Goal: Information Seeking & Learning: Learn about a topic

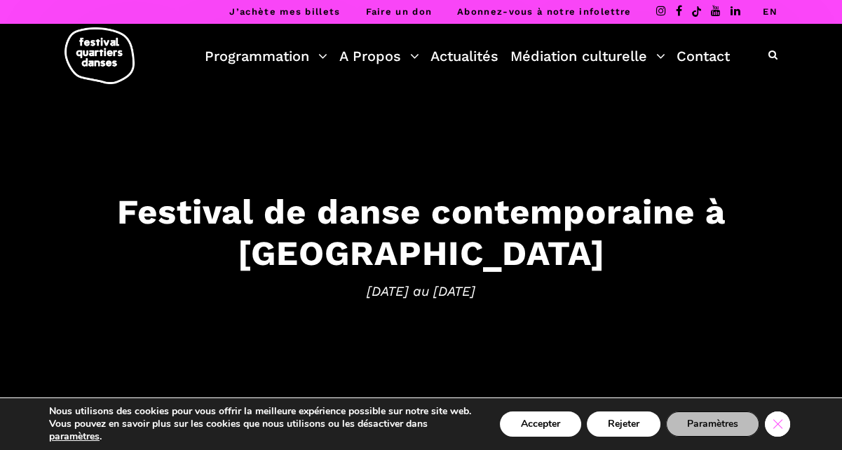
click at [772, 415] on icon "Close GDPR Cookie Banner" at bounding box center [777, 423] width 25 height 21
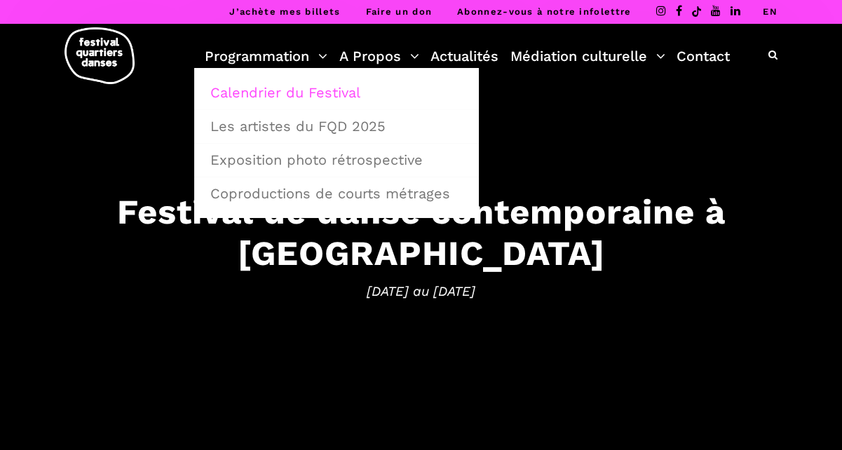
click at [294, 86] on link "Calendrier du Festival" at bounding box center [336, 92] width 269 height 32
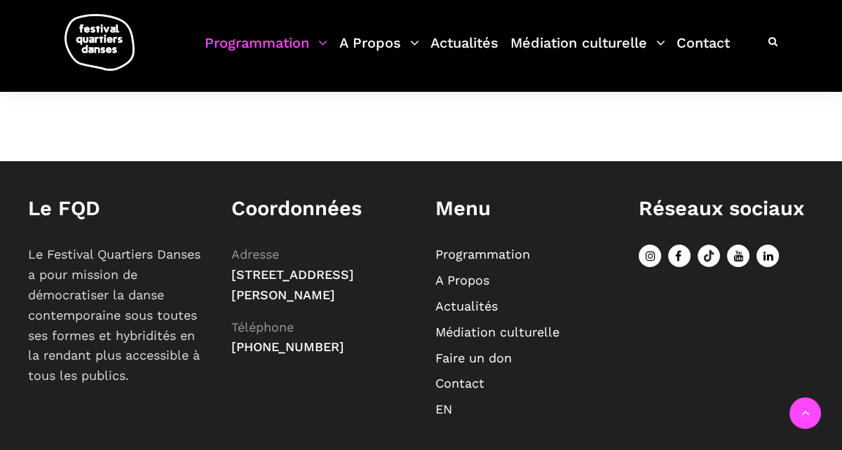
scroll to position [904, 0]
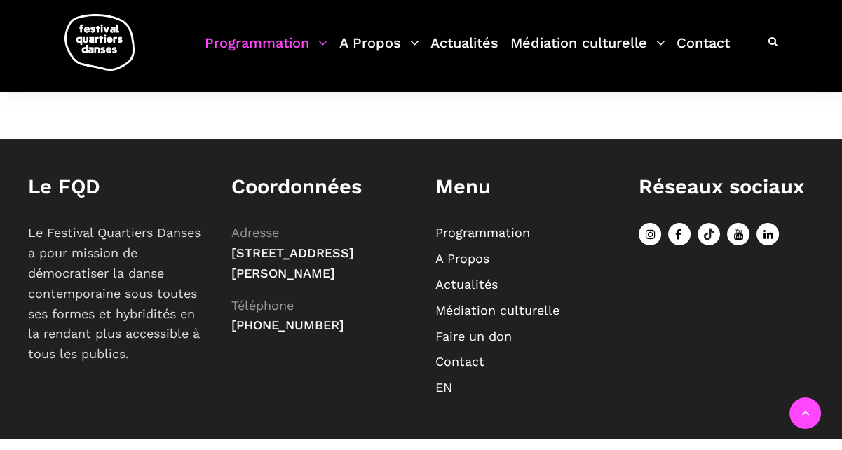
click at [446, 380] on link "EN" at bounding box center [444, 387] width 17 height 15
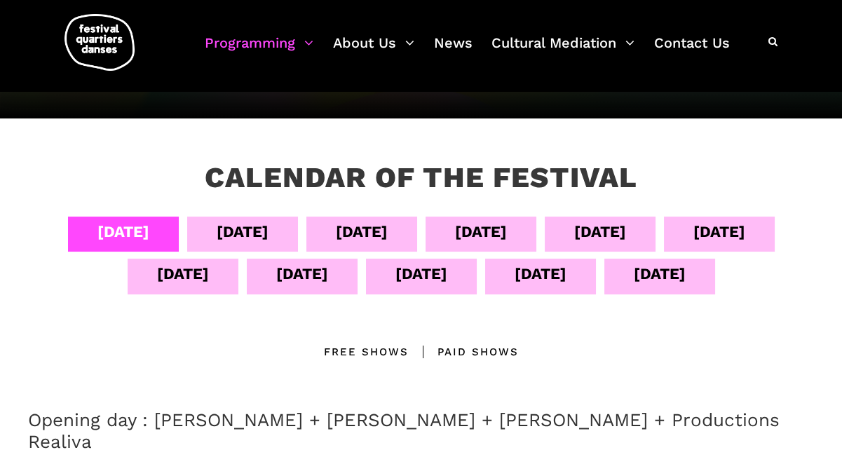
scroll to position [213, 0]
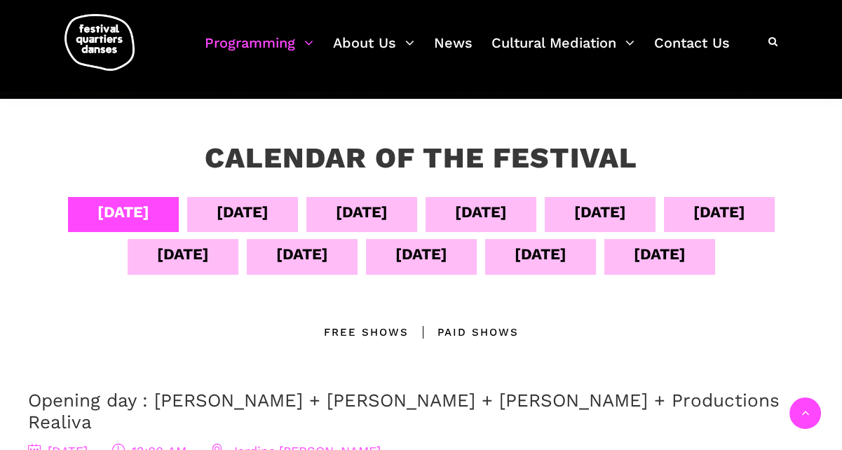
click at [241, 211] on div "Sept 05" at bounding box center [243, 212] width 52 height 25
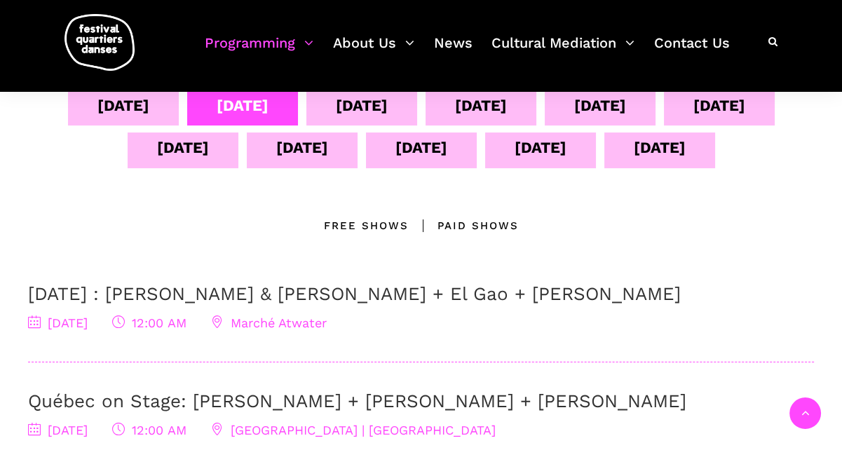
scroll to position [321, 0]
